Goal: Transaction & Acquisition: Purchase product/service

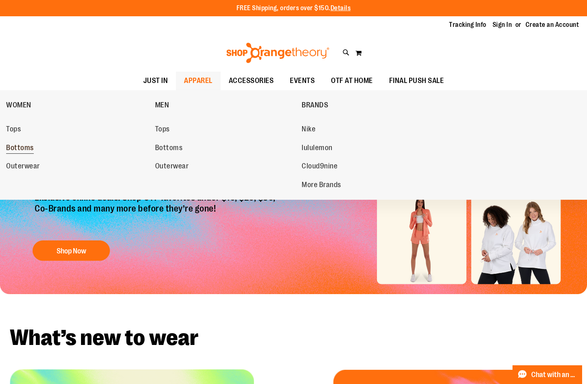
type input "**********"
click at [29, 150] on span "Bottoms" at bounding box center [20, 149] width 28 height 10
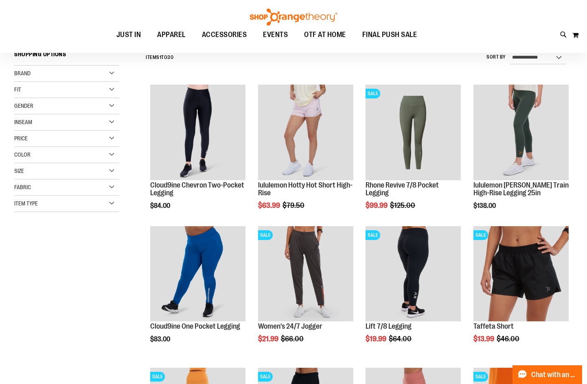
scroll to position [122, 0]
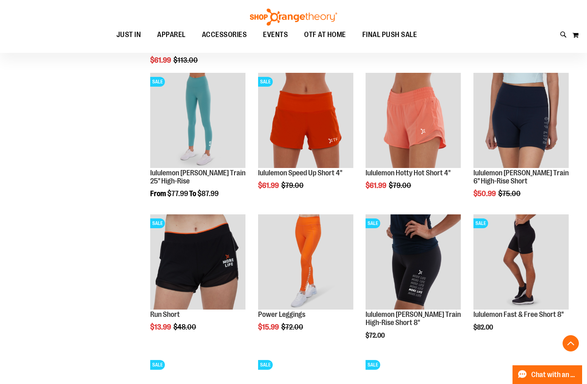
scroll to position [529, 0]
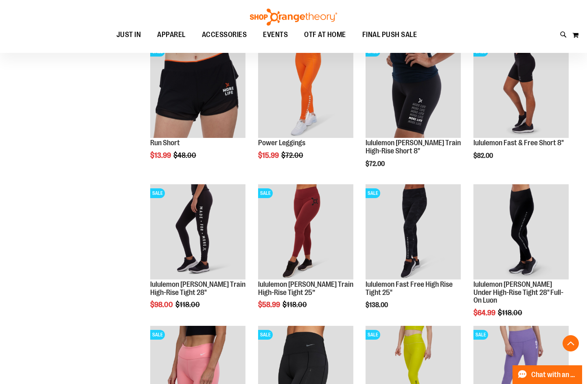
scroll to position [645, 0]
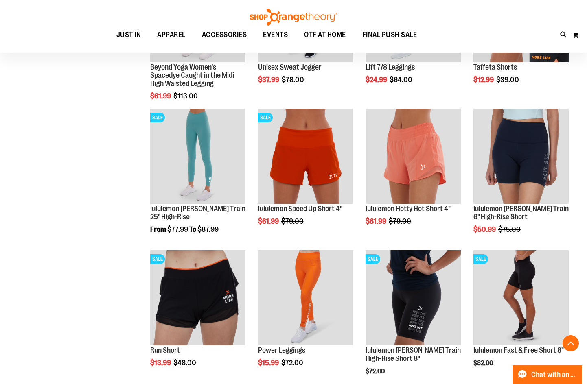
scroll to position [645, 0]
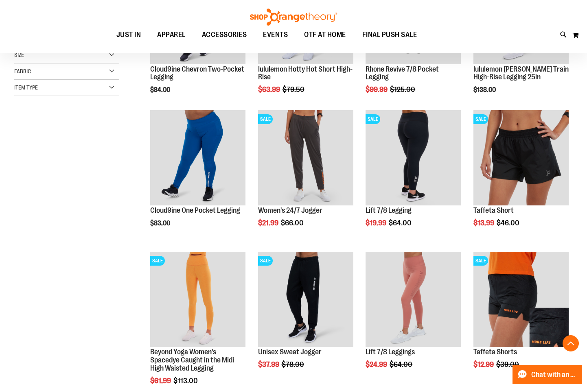
scroll to position [156, 0]
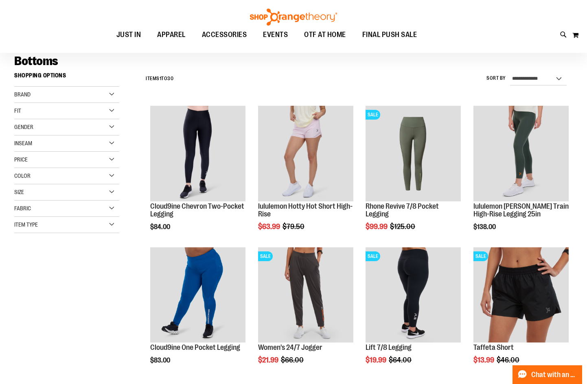
scroll to position [34, 0]
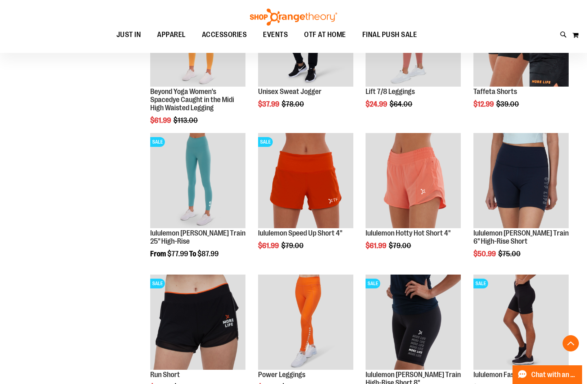
scroll to position [482, 0]
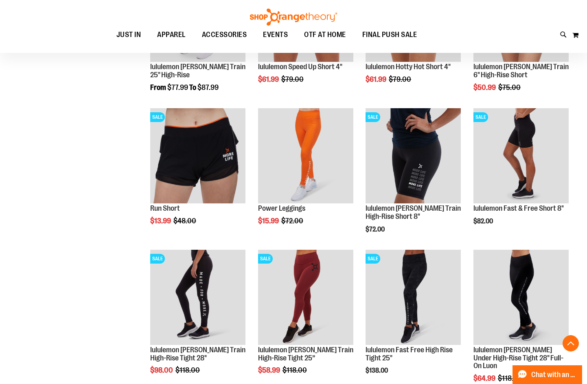
scroll to position [645, 0]
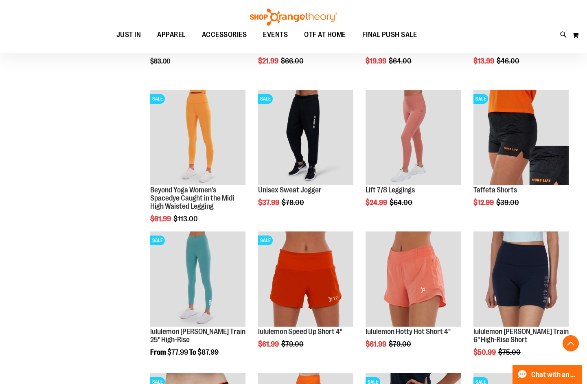
scroll to position [360, 0]
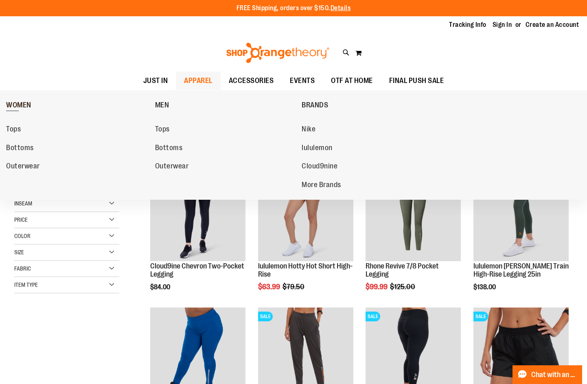
type input "**********"
click at [11, 106] on span "WOMEN" at bounding box center [18, 106] width 25 height 10
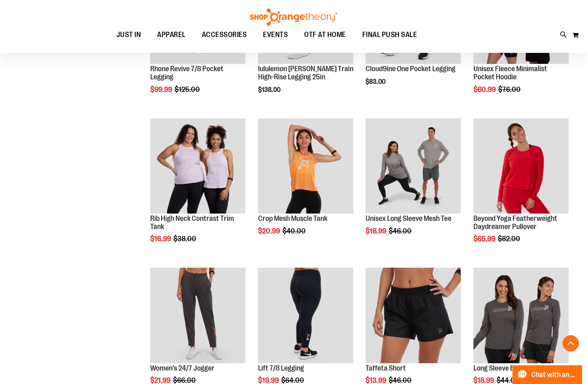
scroll to position [366, 0]
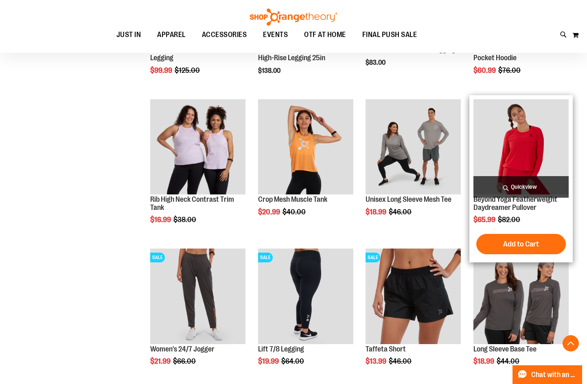
type input "**********"
click at [519, 140] on img "product" at bounding box center [520, 146] width 95 height 95
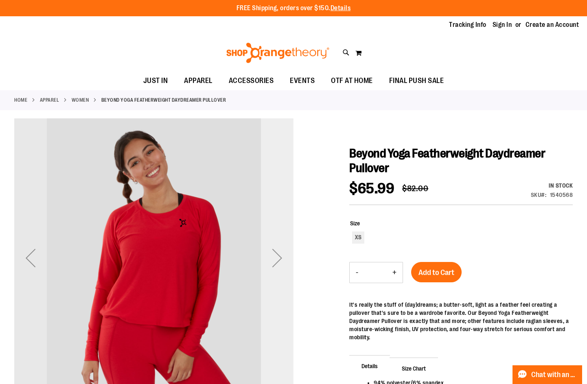
type input "**********"
click at [274, 253] on div "Next" at bounding box center [277, 258] width 33 height 33
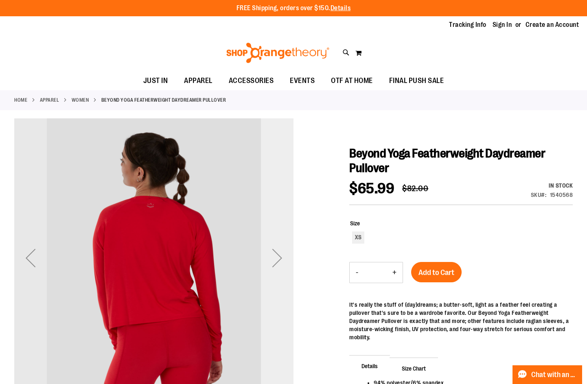
click at [274, 253] on div "Next" at bounding box center [277, 258] width 33 height 33
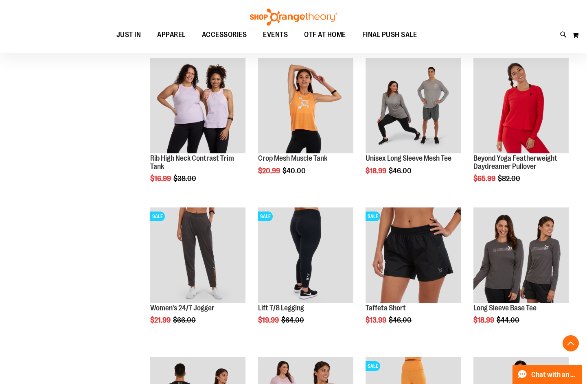
scroll to position [447, 0]
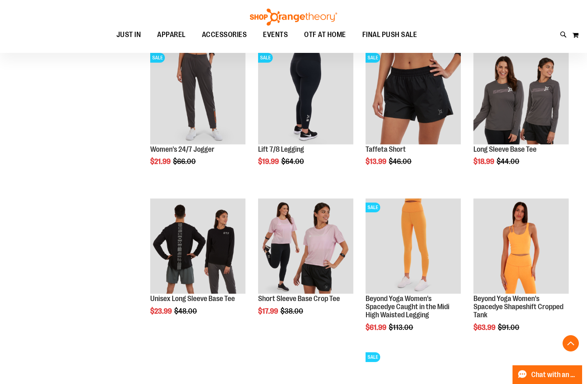
scroll to position [529, 0]
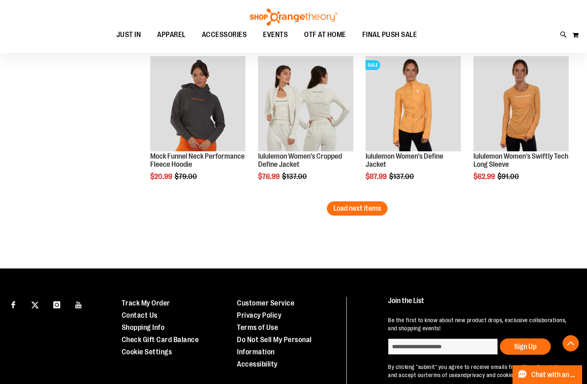
scroll to position [1221, 0]
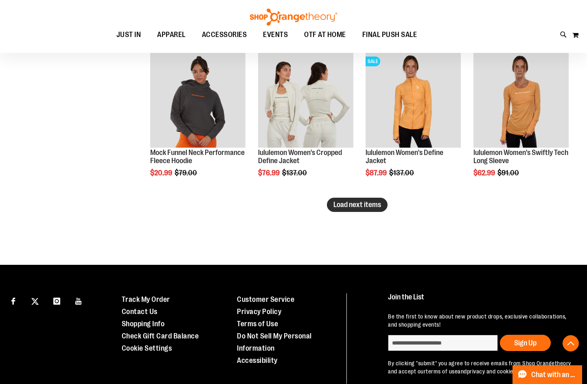
type input "**********"
click at [363, 203] on span "Load next items" at bounding box center [357, 205] width 48 height 8
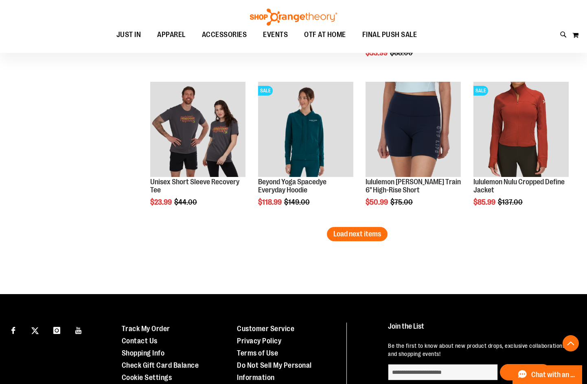
scroll to position [1669, 0]
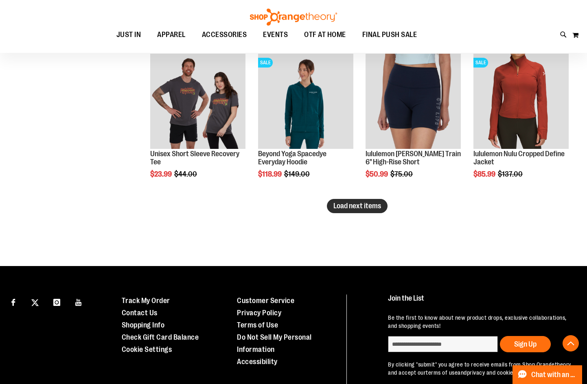
click at [362, 210] on button "Load next items" at bounding box center [357, 206] width 61 height 14
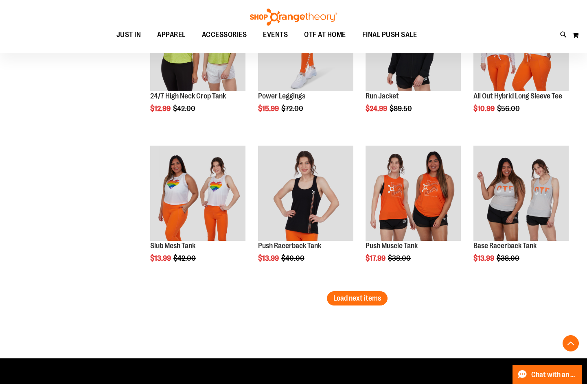
scroll to position [2035, 0]
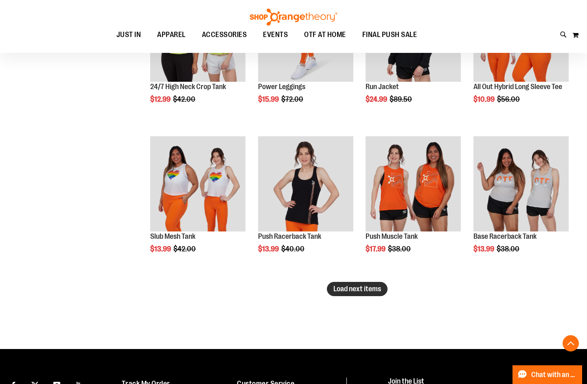
click at [357, 291] on span "Load next items" at bounding box center [357, 289] width 48 height 8
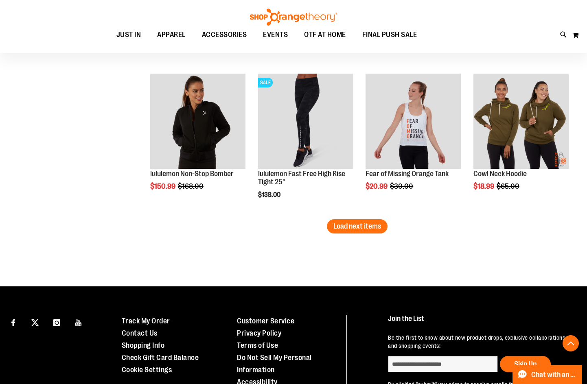
scroll to position [2564, 0]
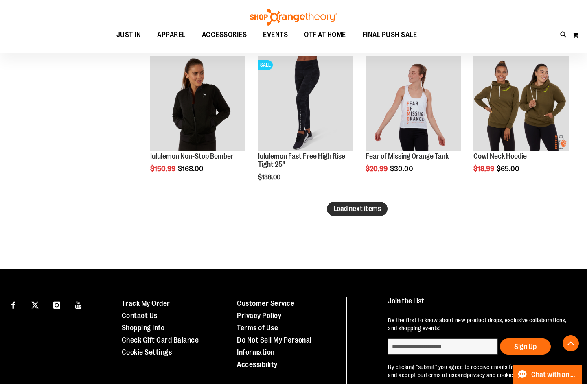
click at [337, 207] on span "Load next items" at bounding box center [357, 209] width 48 height 8
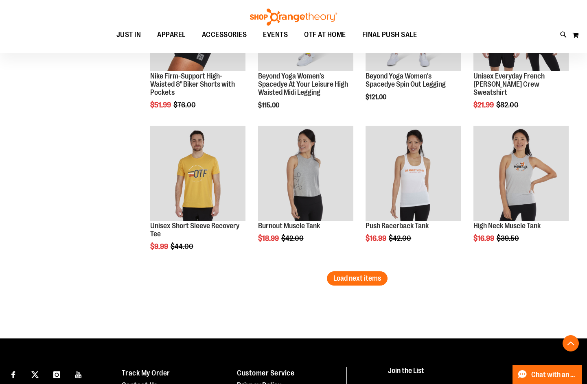
scroll to position [2972, 0]
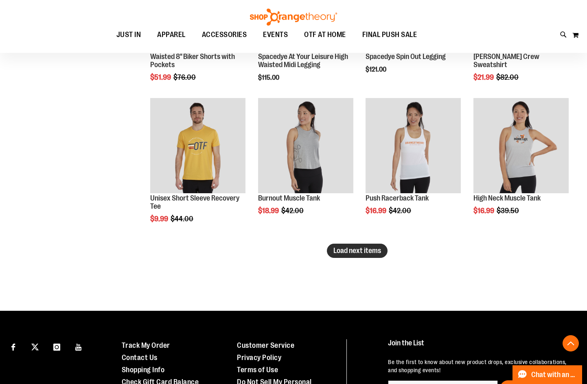
click at [368, 247] on span "Load next items" at bounding box center [357, 251] width 48 height 8
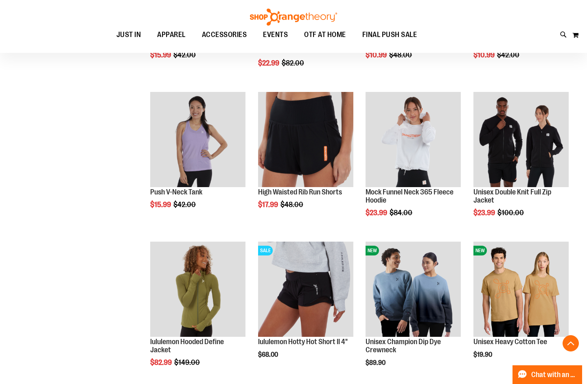
scroll to position [3215, 0]
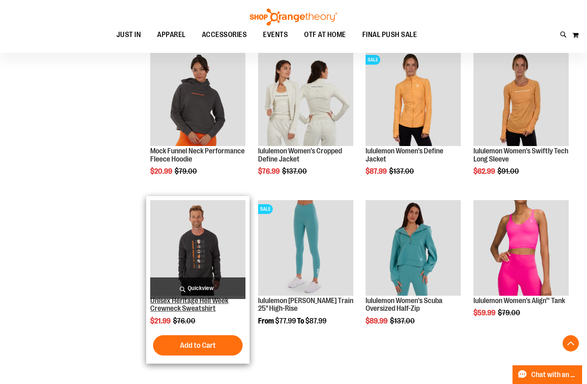
scroll to position [1220, 0]
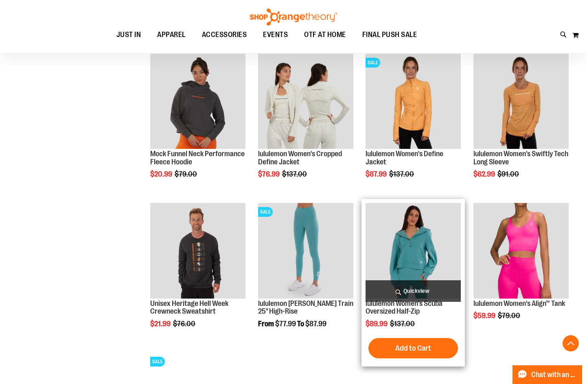
click at [423, 263] on img "product" at bounding box center [413, 250] width 95 height 95
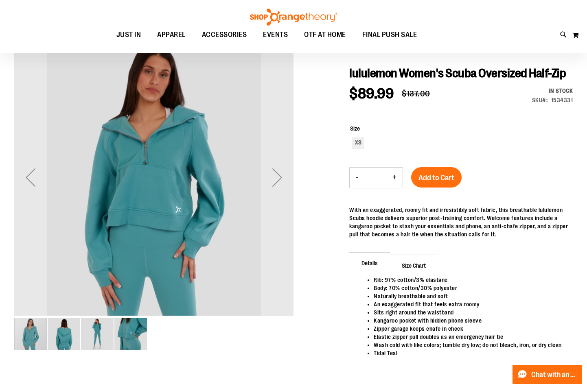
scroll to position [81, 0]
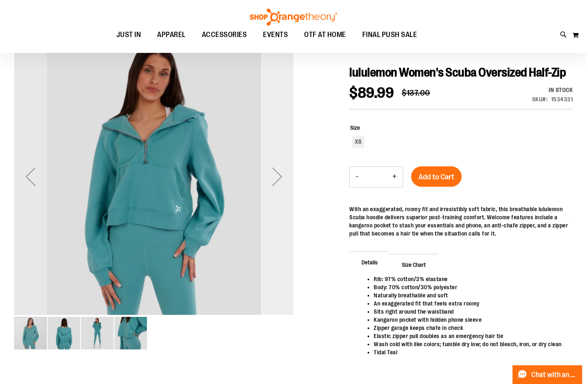
type input "**********"
click at [275, 181] on div "Next" at bounding box center [277, 176] width 33 height 33
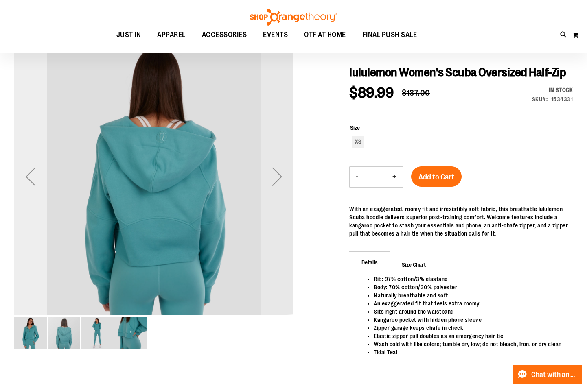
click at [35, 182] on div "Previous" at bounding box center [30, 176] width 33 height 33
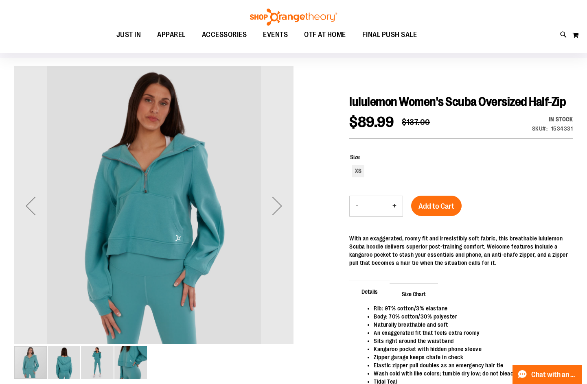
scroll to position [0, 0]
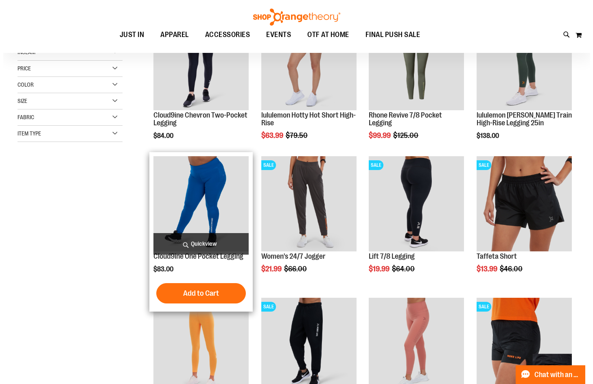
scroll to position [162, 0]
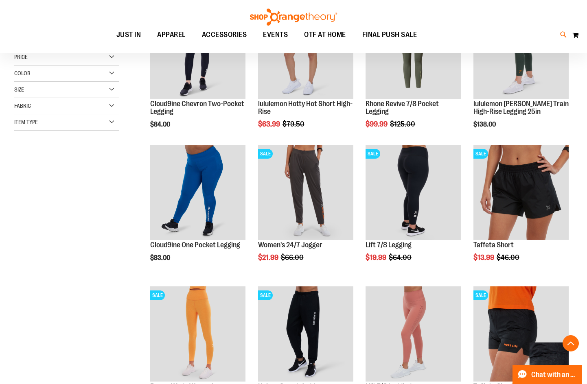
type input "**********"
click at [564, 35] on icon at bounding box center [563, 34] width 7 height 9
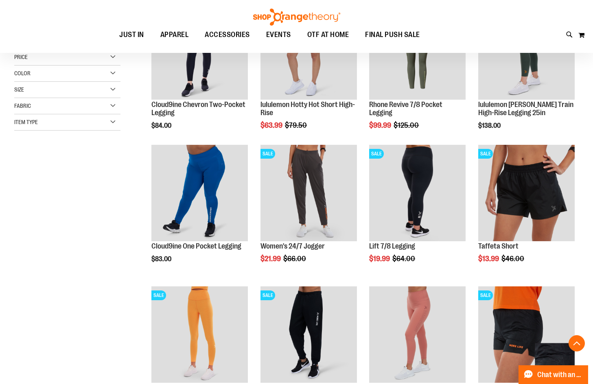
type input "*****"
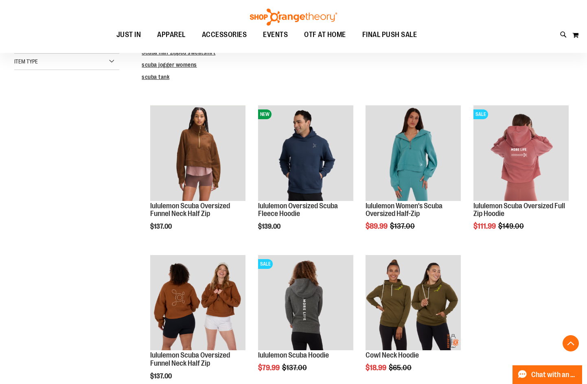
scroll to position [203, 0]
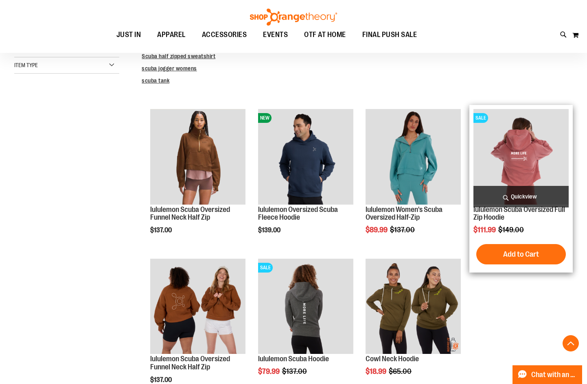
type input "**********"
click at [503, 164] on img "product" at bounding box center [520, 156] width 95 height 95
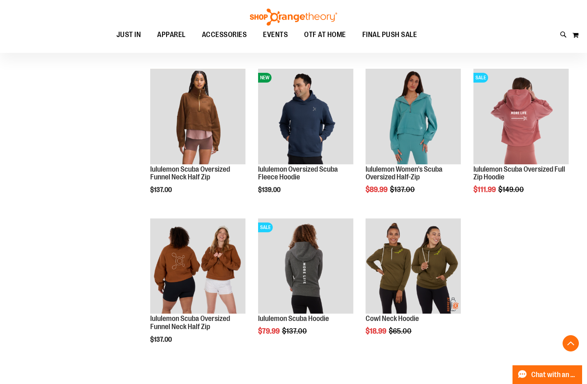
scroll to position [244, 0]
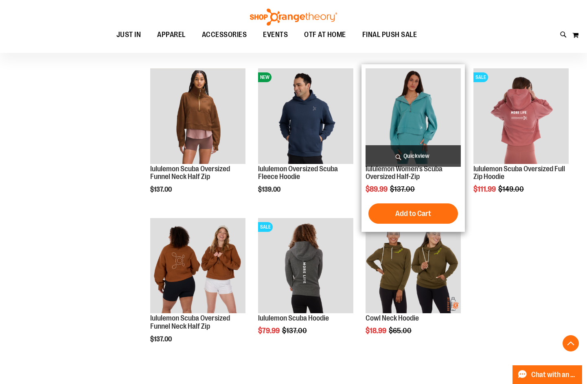
type input "**********"
click at [430, 116] on img "product" at bounding box center [413, 115] width 95 height 95
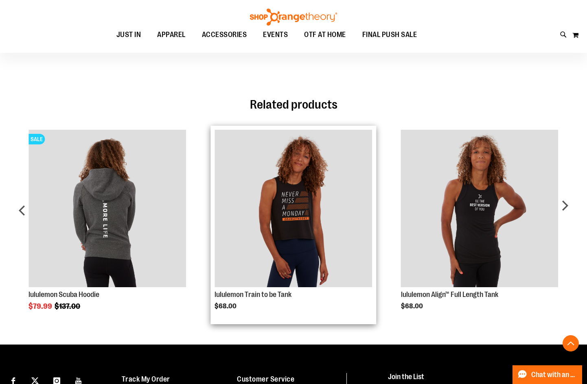
scroll to position [259, 0]
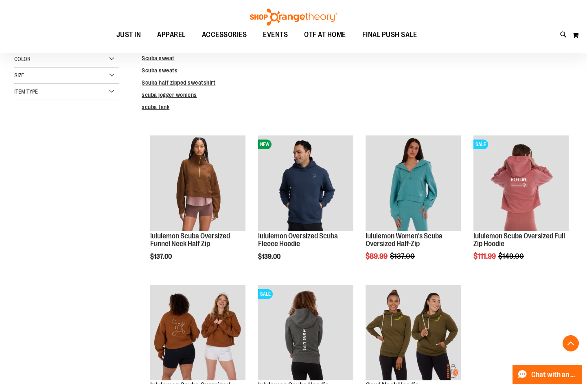
scroll to position [162, 0]
